Goal: Task Accomplishment & Management: Use online tool/utility

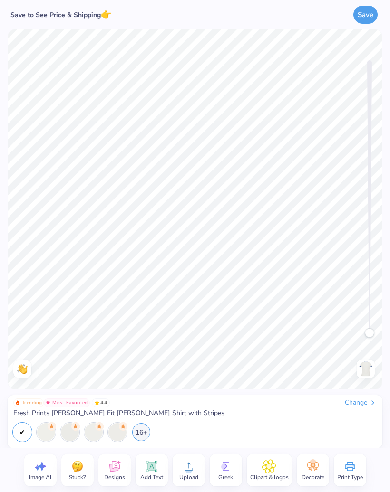
click at [43, 438] on div at bounding box center [46, 432] width 18 height 18
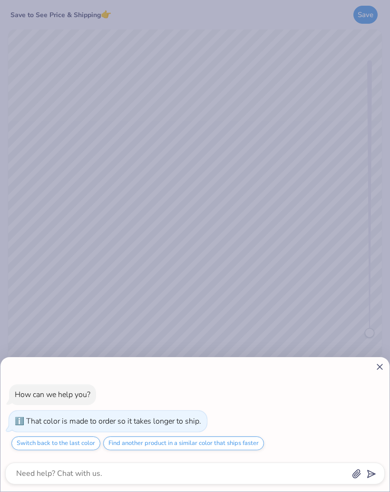
click at [376, 368] on icon at bounding box center [379, 367] width 10 height 10
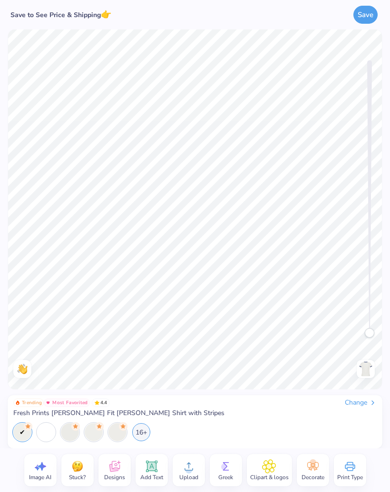
click at [49, 432] on div at bounding box center [46, 432] width 18 height 18
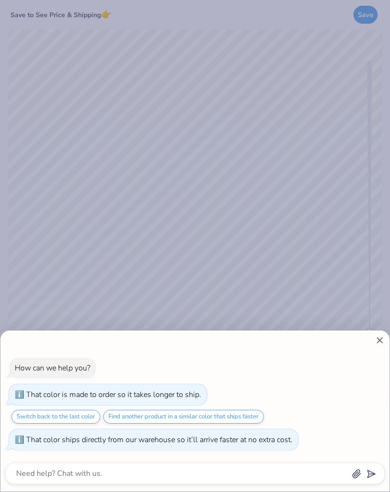
click at [376, 340] on icon at bounding box center [379, 340] width 10 height 10
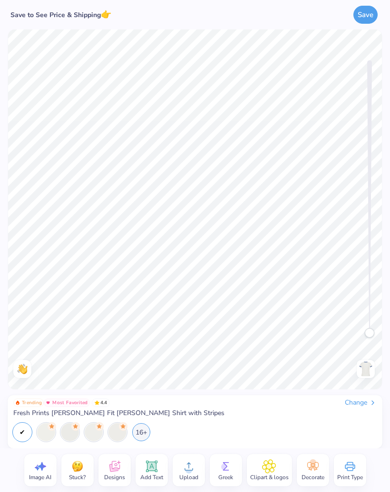
click at [76, 436] on div at bounding box center [70, 432] width 18 height 18
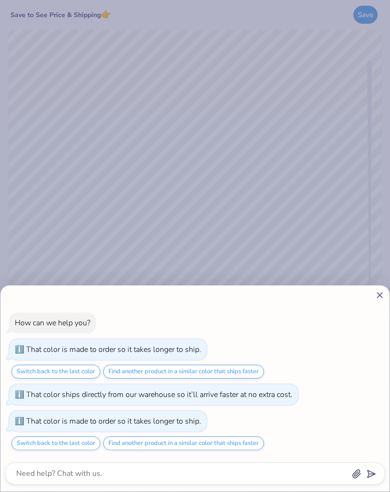
click at [376, 300] on icon at bounding box center [379, 295] width 10 height 10
type textarea "x"
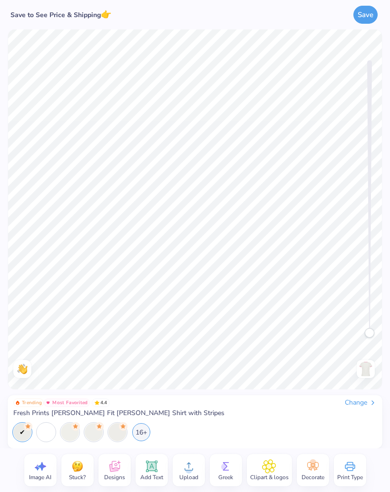
click at [143, 431] on div "16+" at bounding box center [141, 432] width 18 height 18
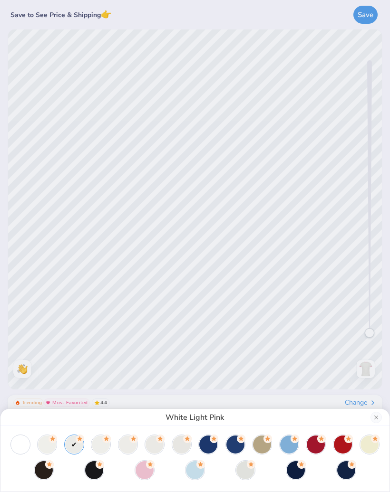
click at [321, 447] on div at bounding box center [316, 445] width 18 height 18
click at [341, 447] on div at bounding box center [343, 445] width 18 height 18
click at [371, 444] on div at bounding box center [369, 445] width 18 height 18
click at [38, 444] on div at bounding box center [47, 445] width 18 height 18
click at [72, 446] on div at bounding box center [74, 445] width 18 height 18
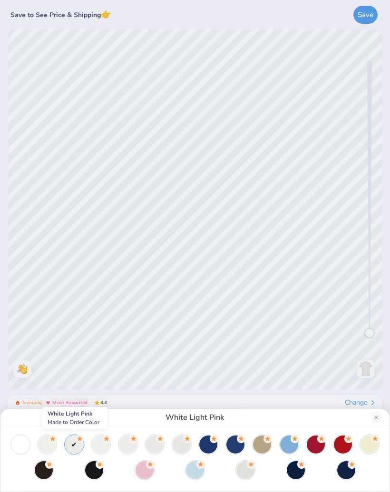
click at [97, 445] on div at bounding box center [101, 445] width 18 height 18
click at [127, 445] on div at bounding box center [128, 445] width 18 height 18
click at [153, 442] on div at bounding box center [154, 445] width 18 height 18
click at [178, 446] on div at bounding box center [182, 445] width 18 height 18
click at [210, 445] on div at bounding box center [208, 445] width 18 height 18
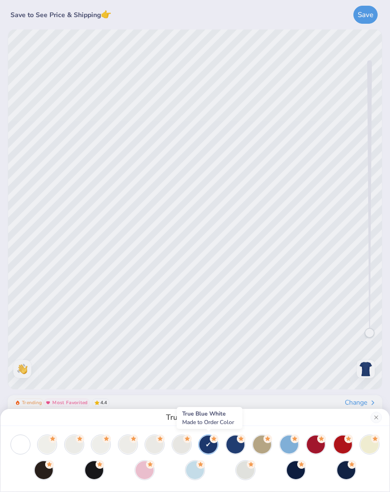
click at [236, 453] on div at bounding box center [235, 445] width 18 height 18
click at [258, 453] on div at bounding box center [262, 445] width 18 height 18
click at [288, 445] on div at bounding box center [289, 445] width 18 height 18
click at [311, 441] on div at bounding box center [316, 445] width 18 height 18
click at [344, 448] on div at bounding box center [343, 445] width 18 height 18
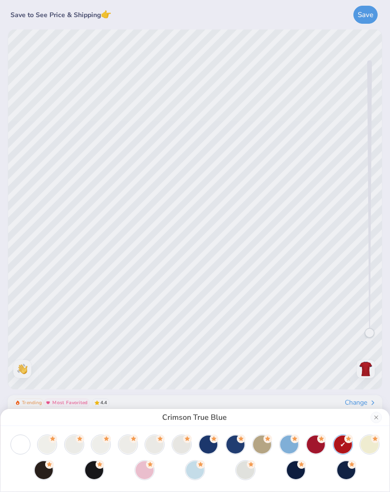
click at [373, 448] on div at bounding box center [369, 445] width 18 height 18
click at [346, 471] on div at bounding box center [346, 470] width 18 height 18
click at [319, 471] on div at bounding box center [195, 458] width 370 height 44
click at [290, 473] on div at bounding box center [296, 470] width 18 height 18
click at [264, 469] on div at bounding box center [195, 458] width 370 height 44
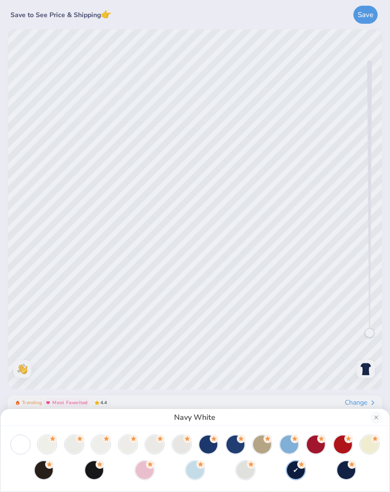
click at [239, 471] on div at bounding box center [245, 470] width 18 height 18
click at [218, 466] on div at bounding box center [195, 458] width 370 height 44
click at [195, 467] on div at bounding box center [195, 470] width 18 height 18
click at [146, 472] on div at bounding box center [144, 470] width 18 height 18
click at [94, 470] on div at bounding box center [94, 470] width 18 height 18
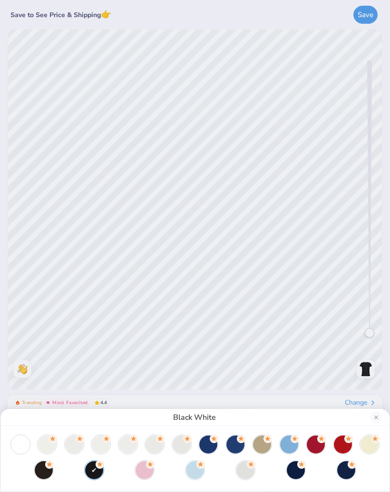
click at [42, 472] on div at bounding box center [44, 470] width 18 height 18
click at [376, 423] on button "Close" at bounding box center [375, 417] width 11 height 11
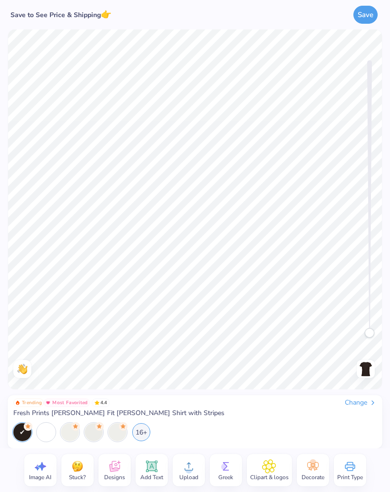
click at [135, 435] on div "16+" at bounding box center [141, 432] width 18 height 18
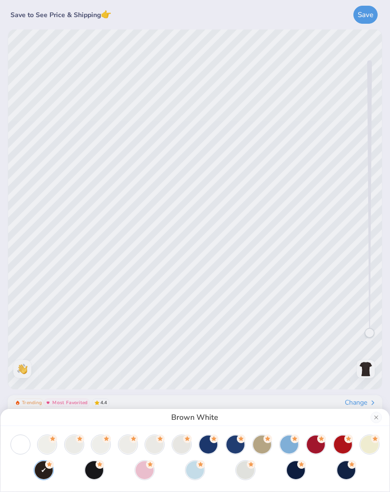
click at [91, 475] on div at bounding box center [94, 470] width 18 height 18
click at [371, 445] on div at bounding box center [369, 445] width 18 height 18
click at [341, 443] on div at bounding box center [343, 445] width 18 height 18
click at [320, 448] on div at bounding box center [316, 445] width 18 height 18
click at [186, 438] on icon at bounding box center [186, 439] width 5 height 5
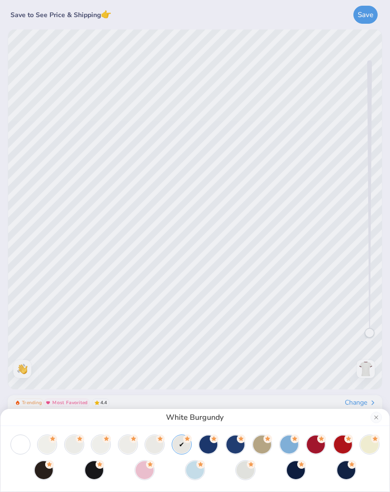
click at [95, 475] on div at bounding box center [94, 470] width 18 height 18
click at [376, 416] on button "Close" at bounding box center [375, 417] width 11 height 11
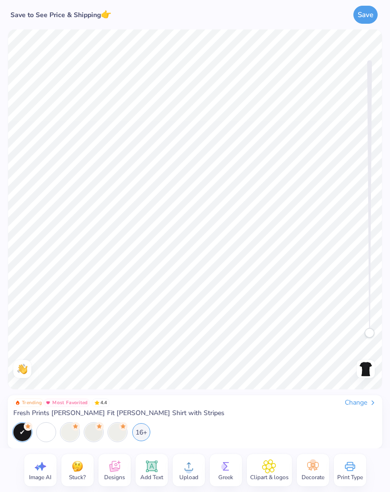
click at [109, 472] on icon at bounding box center [114, 467] width 14 height 14
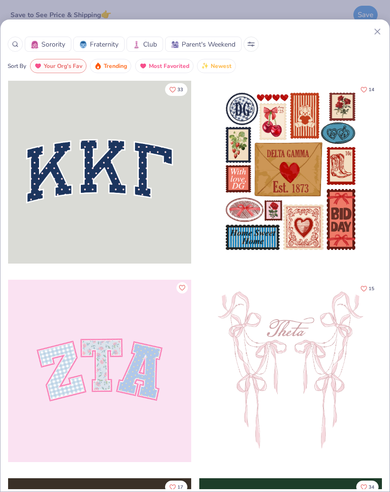
click at [373, 34] on icon at bounding box center [377, 32] width 10 height 10
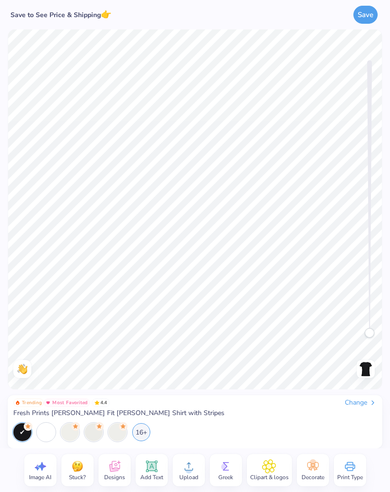
click at [199, 463] on div "Upload" at bounding box center [189, 470] width 32 height 32
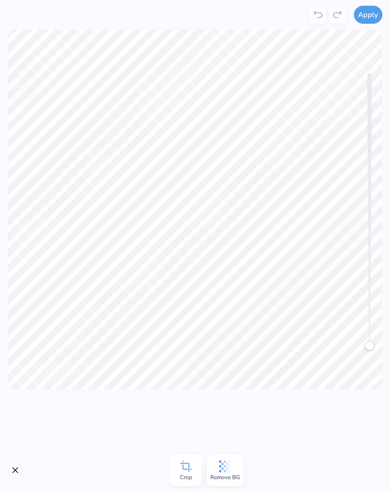
click at [373, 14] on button "Apply" at bounding box center [368, 15] width 29 height 18
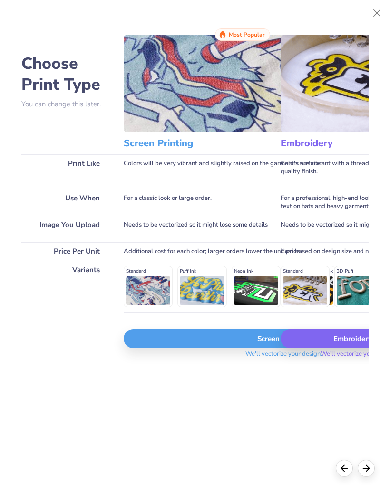
click at [259, 348] on div "Screen Print" at bounding box center [284, 338] width 320 height 19
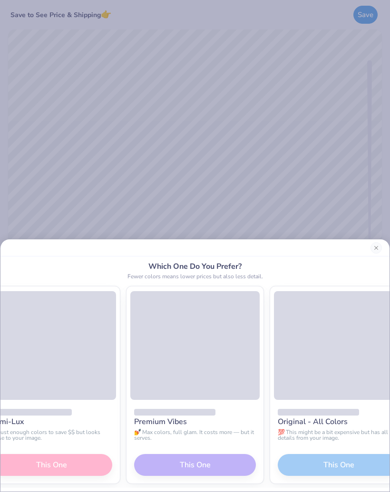
click at [378, 251] on button "Close" at bounding box center [375, 247] width 11 height 11
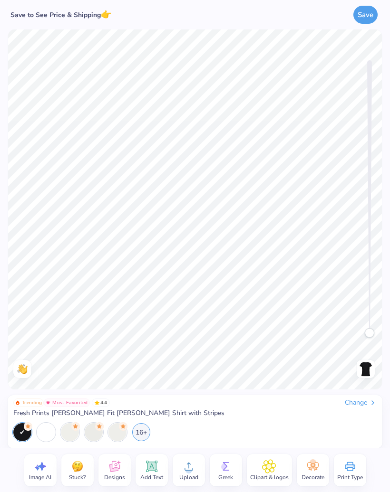
click at [184, 472] on icon at bounding box center [189, 467] width 14 height 14
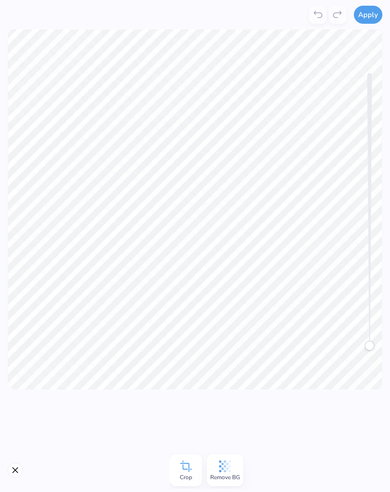
click at [371, 18] on button "Apply" at bounding box center [368, 15] width 29 height 18
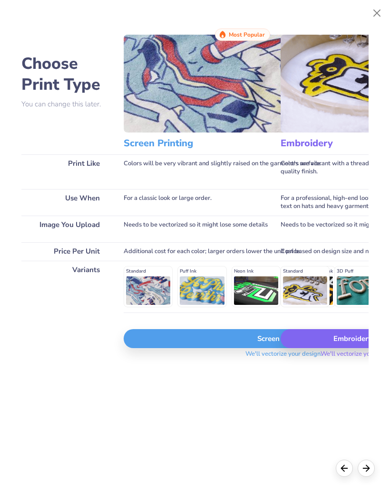
click at [236, 345] on div "Screen Print" at bounding box center [284, 338] width 320 height 19
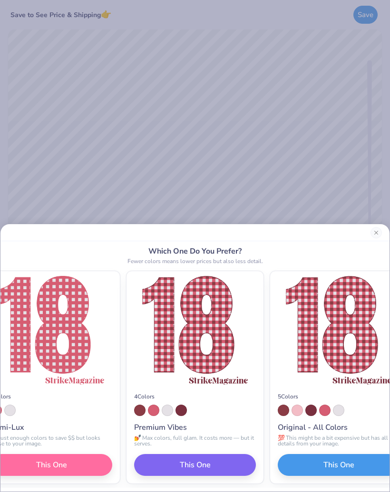
scroll to position [0, -91]
click at [256, 465] on button "This One" at bounding box center [195, 465] width 122 height 22
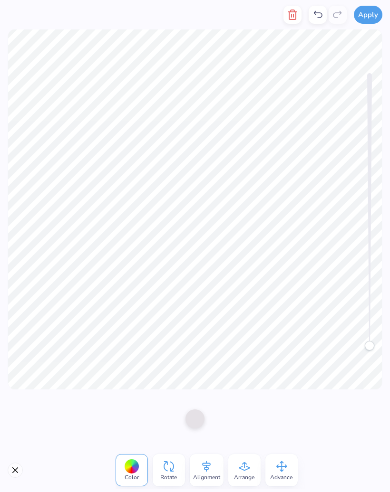
click at [321, 19] on icon at bounding box center [317, 14] width 11 height 11
click at [320, 18] on icon at bounding box center [317, 14] width 11 height 11
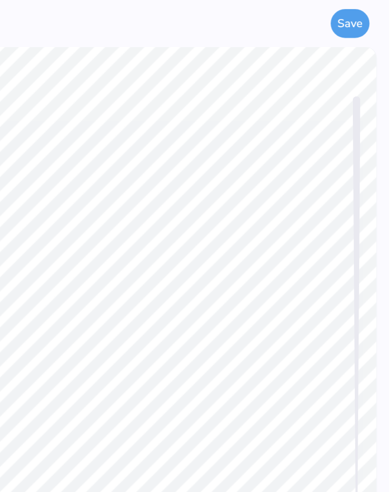
scroll to position [0, 0]
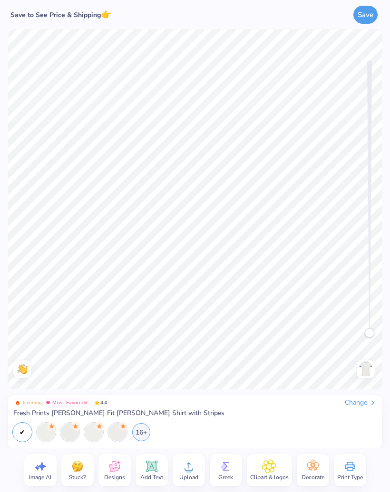
click at [148, 435] on div "16+" at bounding box center [141, 432] width 18 height 18
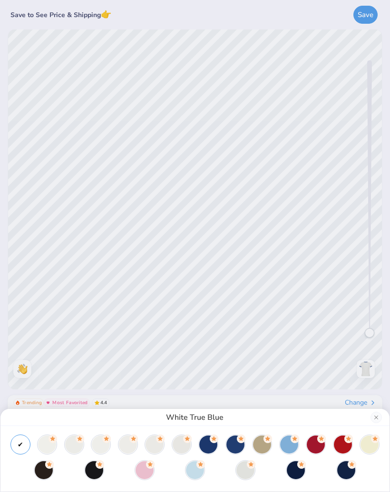
click at [180, 441] on div at bounding box center [182, 445] width 18 height 18
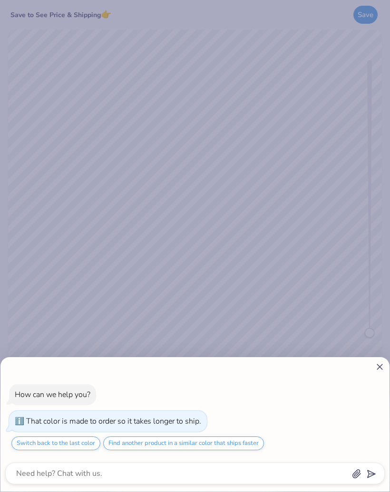
click at [259, 317] on div "How can we help you? That color is made to order so it takes longer to ship. Sw…" at bounding box center [195, 246] width 390 height 492
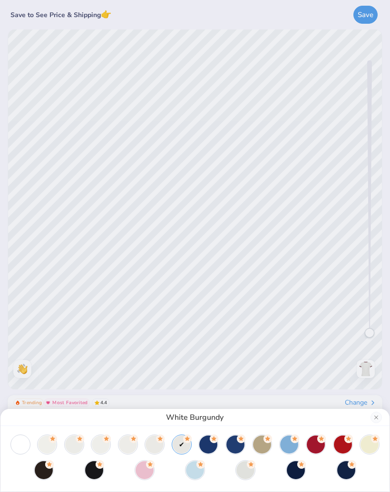
click at [366, 16] on div "White Burgundy" at bounding box center [195, 246] width 390 height 492
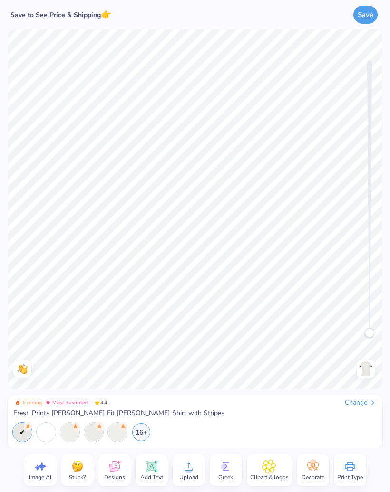
click at [201, 466] on div "Upload" at bounding box center [189, 470] width 32 height 32
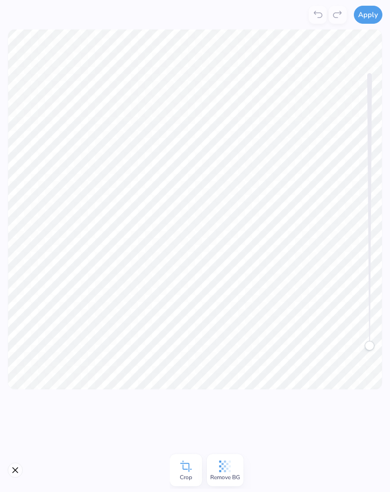
click at [367, 23] on button "Apply" at bounding box center [368, 15] width 29 height 18
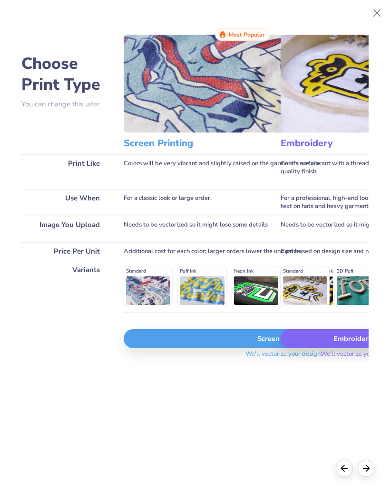
click at [220, 343] on div "Screen Print" at bounding box center [284, 338] width 320 height 19
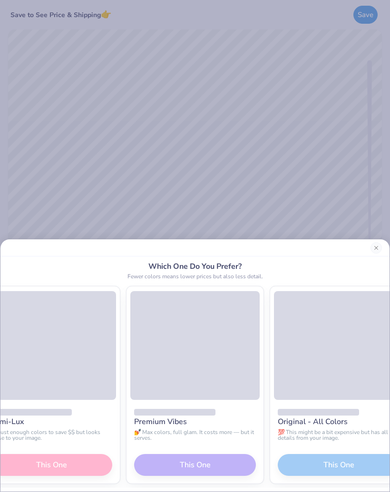
scroll to position [0, -38]
click at [257, 464] on div "Premium Vibes 💅 Max colors, full glam. It costs more — but it serves. This One" at bounding box center [194, 442] width 137 height 84
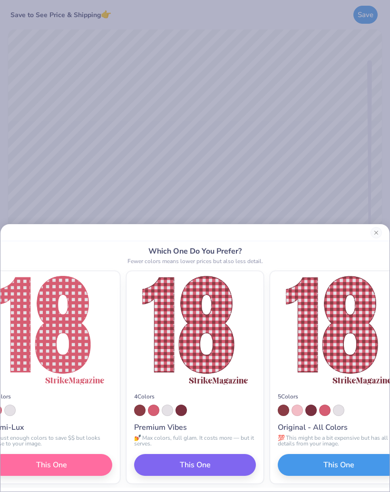
click at [256, 463] on button "This One" at bounding box center [195, 465] width 122 height 22
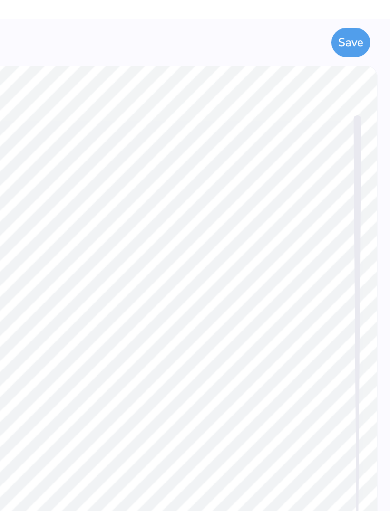
scroll to position [0, 0]
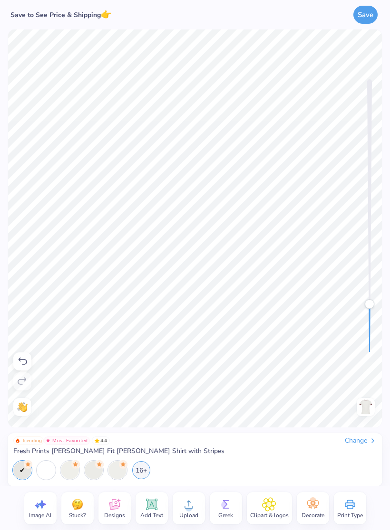
click at [367, 16] on button "Save" at bounding box center [365, 15] width 24 height 18
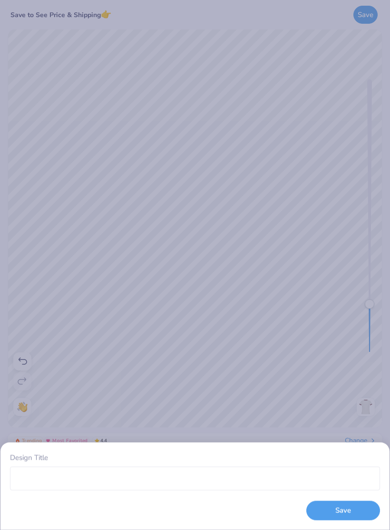
click at [343, 492] on button "Save" at bounding box center [343, 510] width 74 height 19
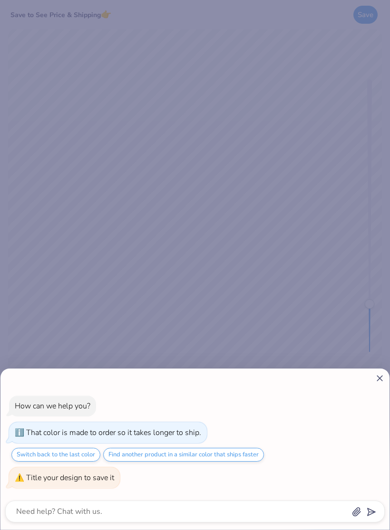
click at [350, 289] on div "How can we help you? That color is made to order so it takes longer to ship. Sw…" at bounding box center [195, 265] width 390 height 530
type textarea "x"
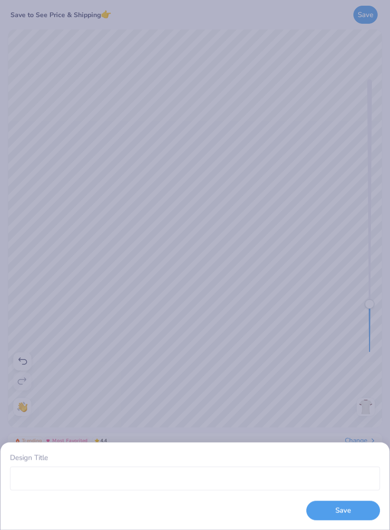
click at [359, 450] on div "Design Title Save" at bounding box center [194, 486] width 389 height 87
click at [344, 419] on div "Design Title Save" at bounding box center [195, 265] width 390 height 530
